Goal: Check status

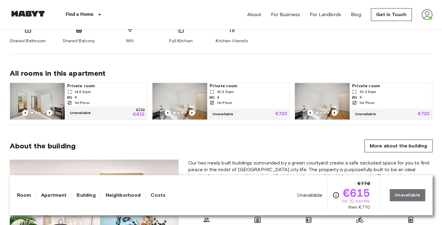
click at [424, 18] on img at bounding box center [426, 14] width 11 height 11
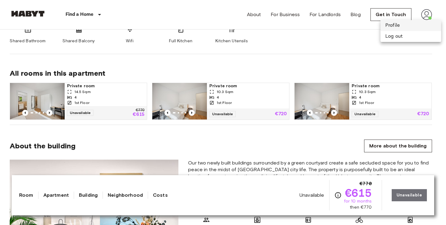
click at [414, 22] on li "Profile" at bounding box center [411, 25] width 61 height 11
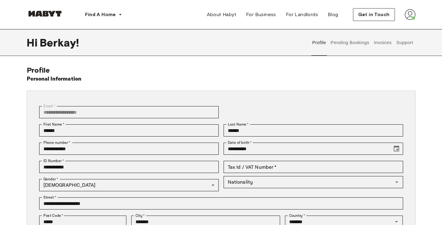
click at [349, 45] on button "Pending Bookings" at bounding box center [350, 42] width 40 height 27
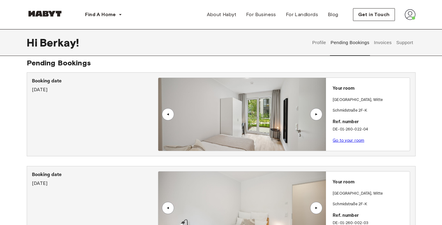
scroll to position [5, 0]
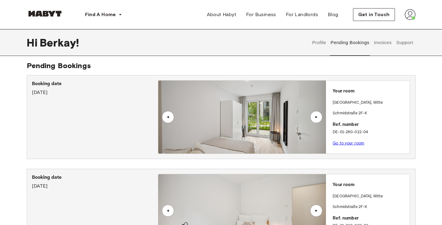
click at [242, 109] on img at bounding box center [242, 116] width 168 height 73
click at [249, 111] on img at bounding box center [242, 116] width 168 height 73
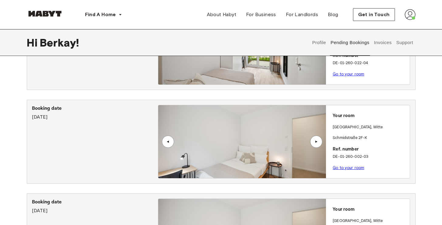
scroll to position [74, 0]
click at [320, 140] on div "▲" at bounding box center [316, 141] width 12 height 12
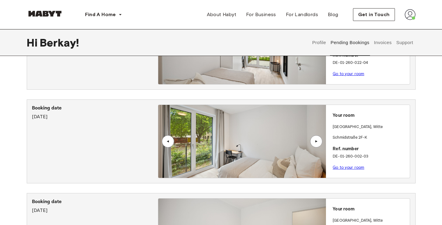
click at [319, 139] on div "▲" at bounding box center [316, 141] width 12 height 12
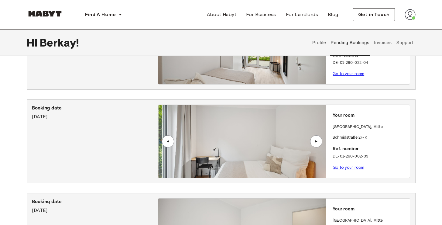
click at [319, 139] on div "▲" at bounding box center [316, 141] width 12 height 12
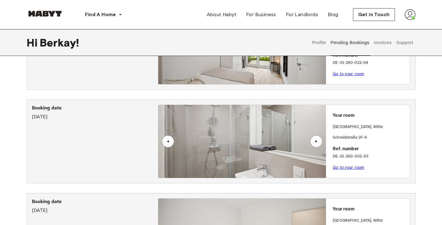
click at [319, 139] on div "▲" at bounding box center [316, 141] width 12 height 12
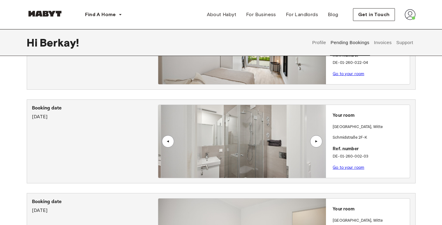
click at [319, 139] on div "▲" at bounding box center [316, 141] width 12 height 12
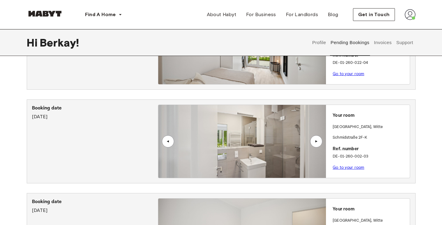
click at [319, 139] on div "▲" at bounding box center [316, 141] width 12 height 12
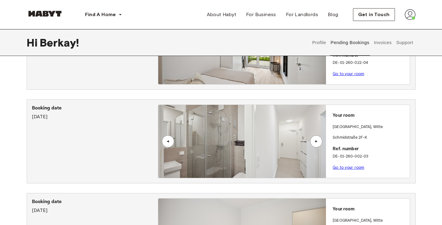
click at [318, 140] on div "▲" at bounding box center [316, 141] width 6 height 4
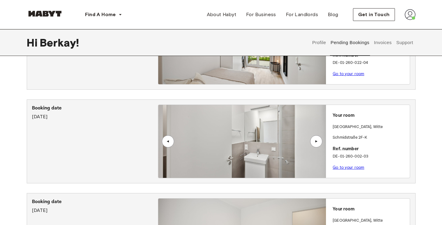
click at [318, 140] on div "▲" at bounding box center [316, 141] width 6 height 4
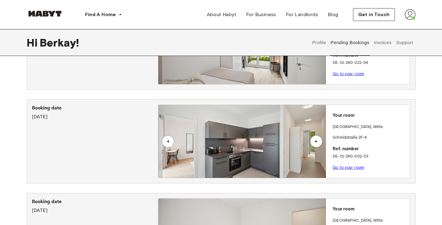
click at [318, 140] on div "▲" at bounding box center [316, 141] width 6 height 4
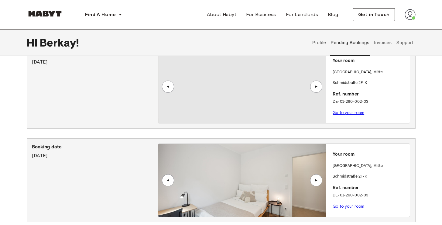
scroll to position [0, 0]
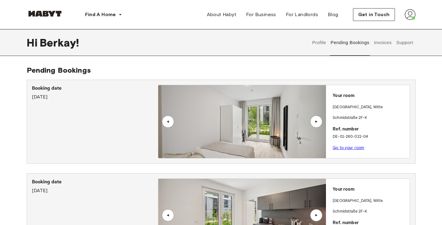
click at [122, 110] on div "Booking date August 14th, 2025" at bounding box center [95, 121] width 126 height 73
click at [343, 146] on link "Go to your room" at bounding box center [348, 147] width 32 height 5
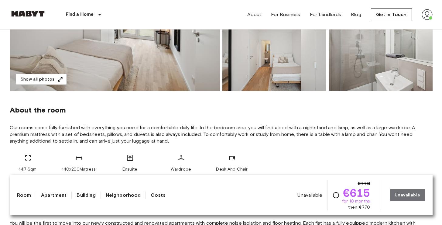
scroll to position [156, 0]
